Goal: Transaction & Acquisition: Purchase product/service

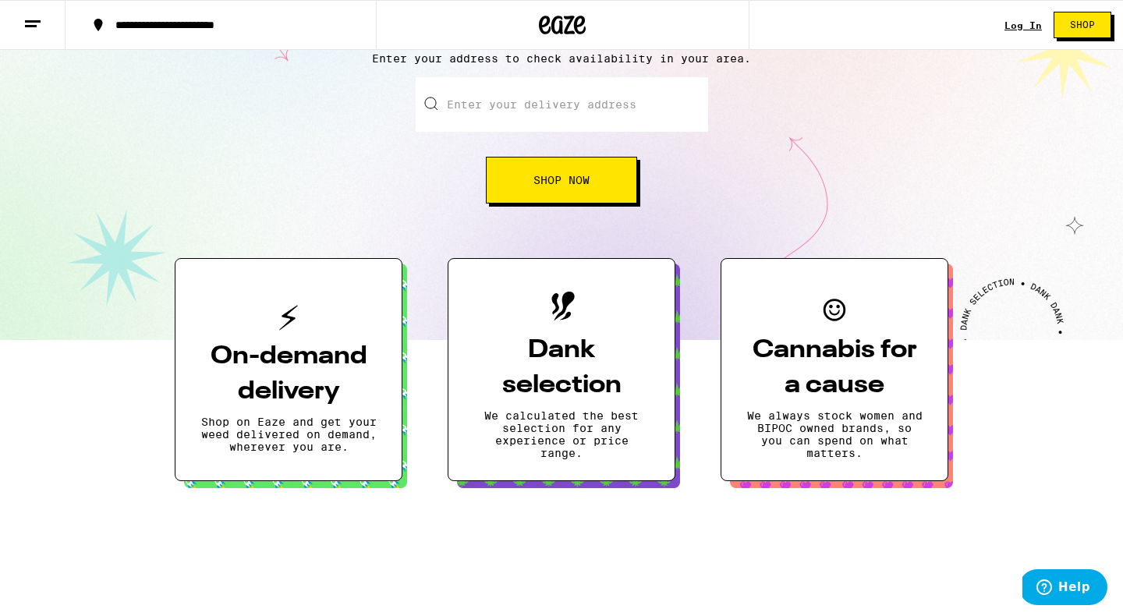
click at [536, 167] on button "Shop Now" at bounding box center [561, 180] width 151 height 47
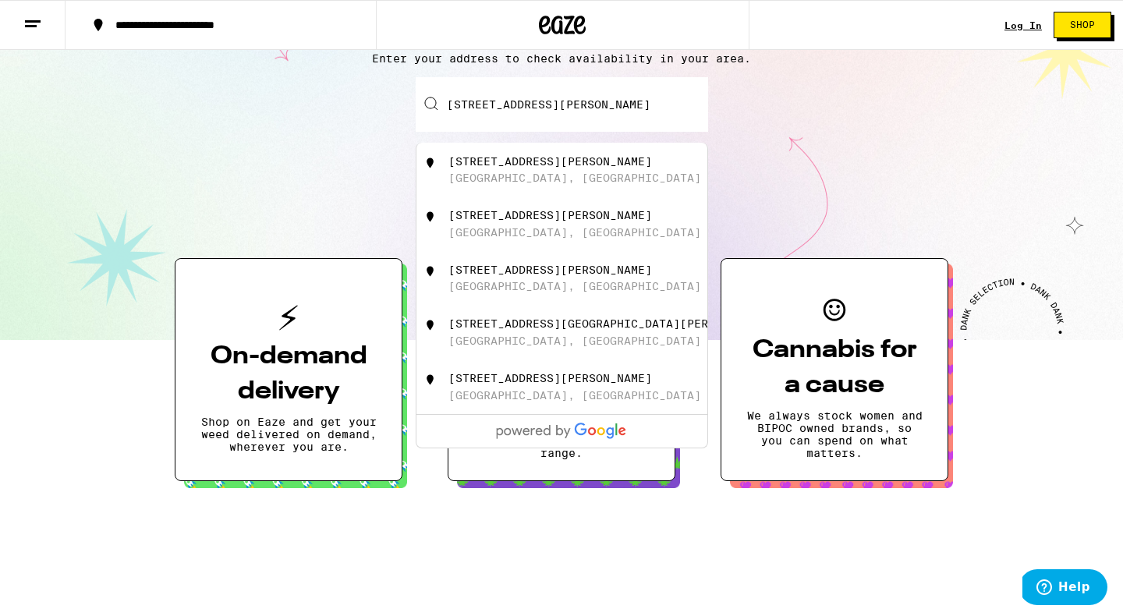
click at [540, 173] on div "140 Hudson Ave Poughkeepsie, NY" at bounding box center [587, 170] width 278 height 30
type input "140 Hudson Ave, Poughkeepsie, NY"
